Goal: Obtain resource: Obtain resource

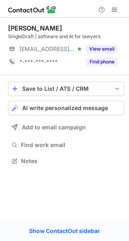
scroll to position [4, 4]
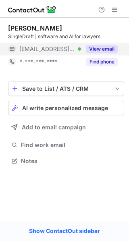
click at [95, 49] on button "View email" at bounding box center [102, 49] width 32 height 8
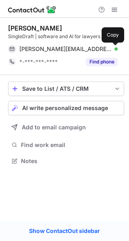
click at [110, 48] on span at bounding box center [113, 49] width 6 height 6
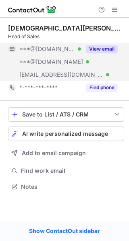
scroll to position [181, 129]
click at [92, 47] on button "View email" at bounding box center [102, 49] width 32 height 8
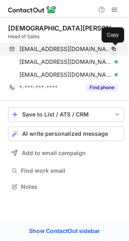
click at [116, 50] on button at bounding box center [113, 49] width 8 height 8
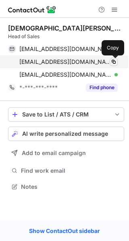
click at [112, 61] on span at bounding box center [113, 62] width 6 height 6
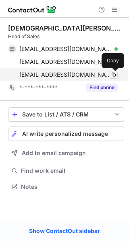
click at [114, 75] on span at bounding box center [113, 74] width 6 height 6
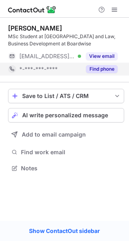
scroll to position [162, 129]
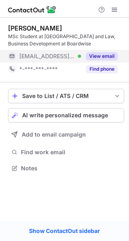
click at [90, 57] on button "View email" at bounding box center [102, 56] width 32 height 8
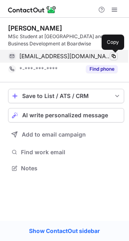
click at [114, 56] on span at bounding box center [113, 56] width 6 height 6
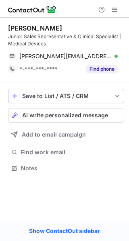
scroll to position [162, 129]
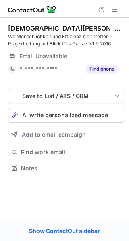
scroll to position [162, 129]
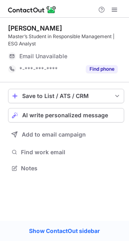
scroll to position [162, 129]
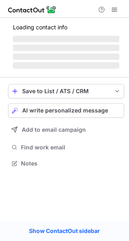
scroll to position [168, 129]
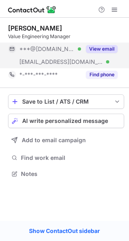
click at [94, 51] on button "View email" at bounding box center [102, 49] width 32 height 8
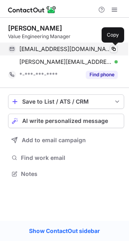
click at [115, 50] on span at bounding box center [113, 49] width 6 height 6
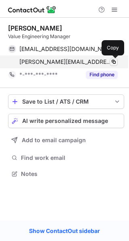
click at [110, 61] on span at bounding box center [113, 62] width 6 height 6
